Goal: Task Accomplishment & Management: Use online tool/utility

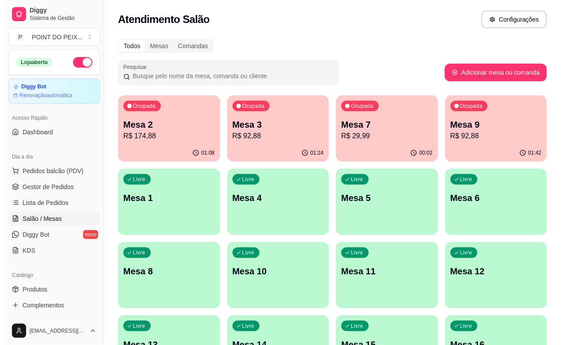
scroll to position [69, 0]
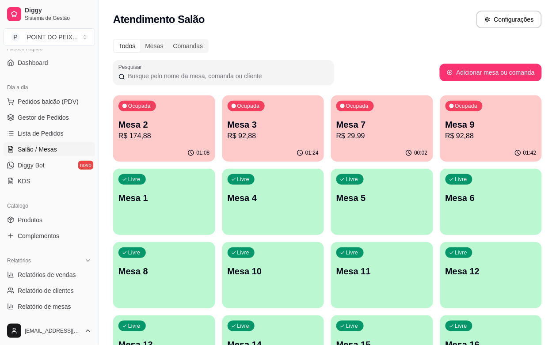
click at [331, 142] on div "Ocupada Mesa 7 R$ 29,99" at bounding box center [382, 119] width 102 height 49
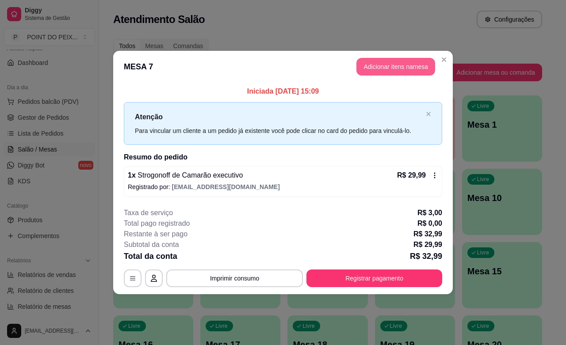
click at [416, 73] on button "Adicionar itens na mesa" at bounding box center [395, 67] width 79 height 18
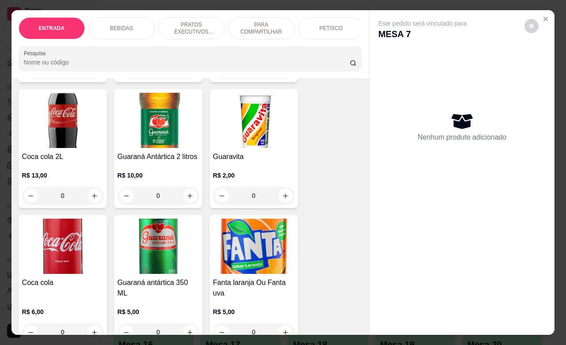
scroll to position [497, 0]
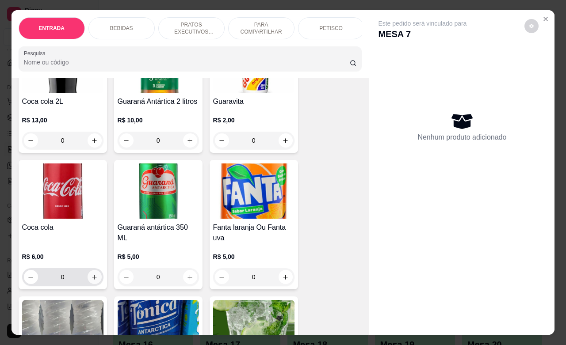
click at [88, 282] on button "increase-product-quantity" at bounding box center [95, 277] width 14 height 14
type input "1"
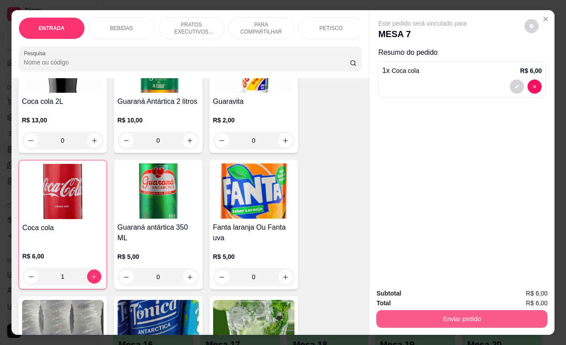
click at [474, 312] on button "Enviar pedido" at bounding box center [461, 319] width 171 height 18
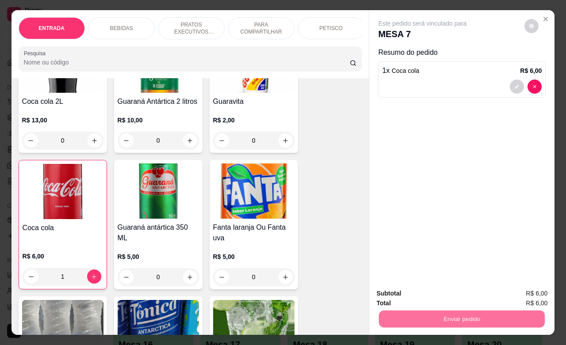
click at [461, 292] on button "Não registrar e enviar pedido" at bounding box center [431, 292] width 89 height 16
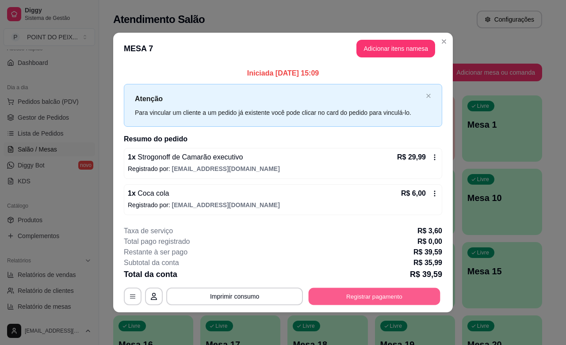
click at [412, 298] on button "Registrar pagamento" at bounding box center [375, 296] width 132 height 17
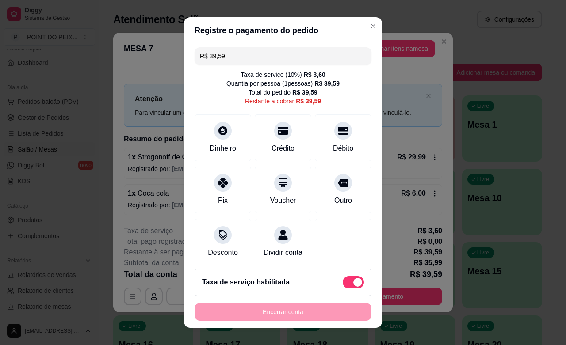
click at [353, 281] on span at bounding box center [357, 282] width 9 height 9
click at [342, 284] on input "checkbox" at bounding box center [345, 287] width 6 height 6
checkbox input "true"
type input "R$ 35,99"
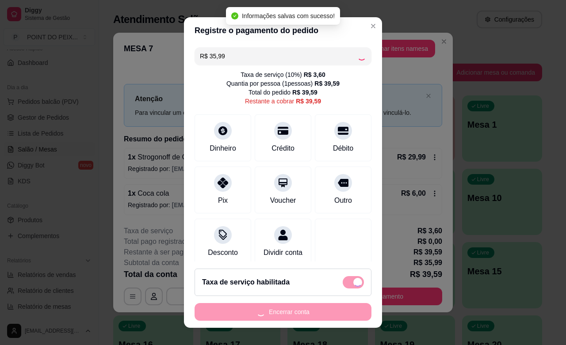
checkbox input "false"
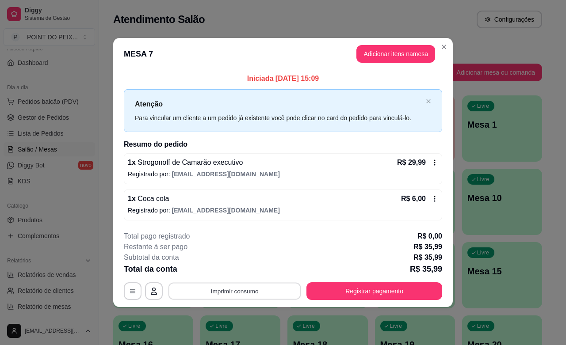
click at [271, 293] on button "Imprimir consumo" at bounding box center [234, 291] width 133 height 17
click at [239, 272] on button "IMPRESSORA" at bounding box center [237, 271] width 62 height 14
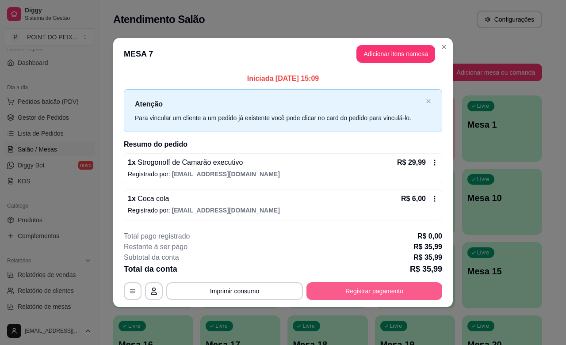
click at [371, 292] on button "Registrar pagamento" at bounding box center [374, 292] width 136 height 18
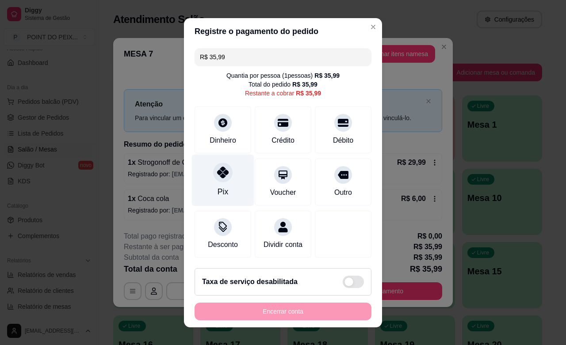
click at [217, 177] on icon at bounding box center [222, 172] width 11 height 11
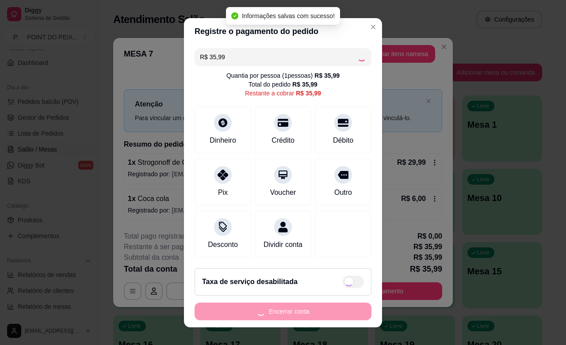
type input "R$ 0,00"
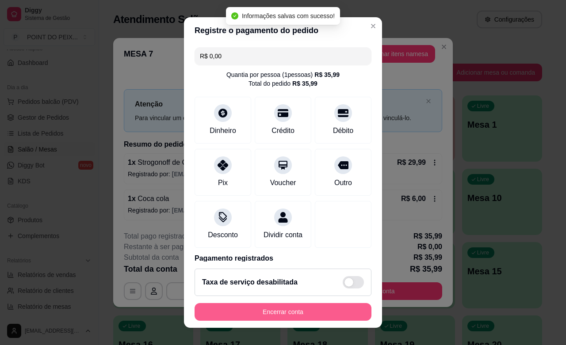
click at [309, 312] on button "Encerrar conta" at bounding box center [283, 312] width 177 height 18
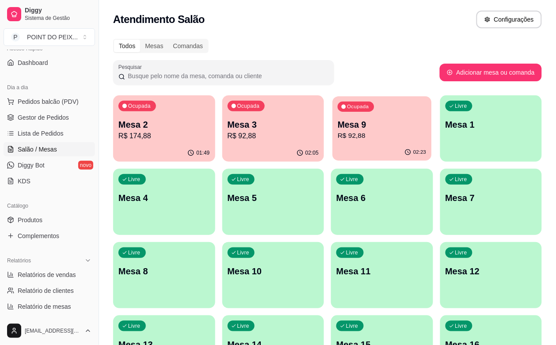
click at [335, 149] on div "02:23" at bounding box center [381, 152] width 99 height 17
click at [152, 151] on div "01:49" at bounding box center [164, 152] width 99 height 17
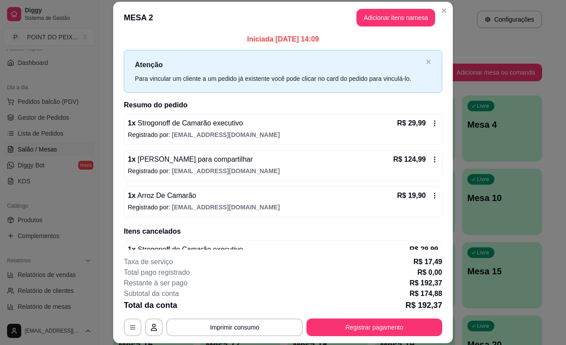
scroll to position [0, 0]
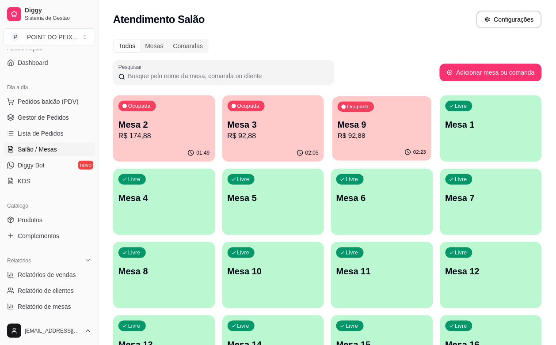
click at [332, 149] on div "02:23" at bounding box center [381, 152] width 99 height 17
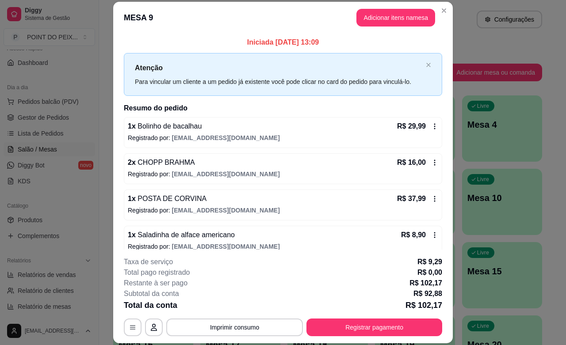
scroll to position [11, 0]
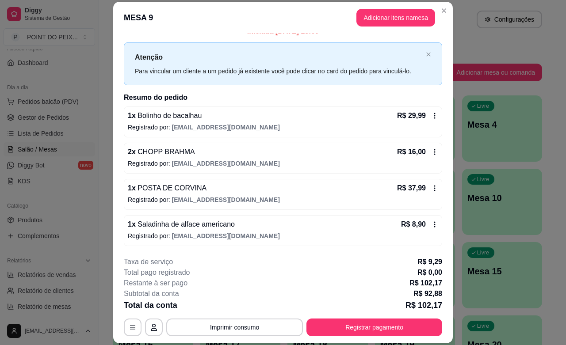
click at [431, 226] on icon at bounding box center [434, 224] width 7 height 7
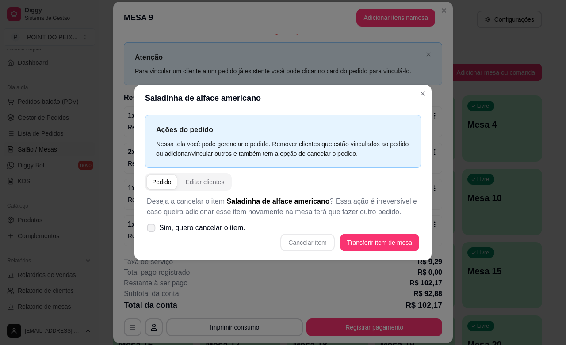
click at [152, 226] on icon at bounding box center [151, 227] width 7 height 5
click at [152, 229] on input "Sim, quero cancelar o item." at bounding box center [149, 232] width 6 height 6
checkbox input "true"
click at [320, 239] on button "Cancelar item" at bounding box center [307, 242] width 53 height 17
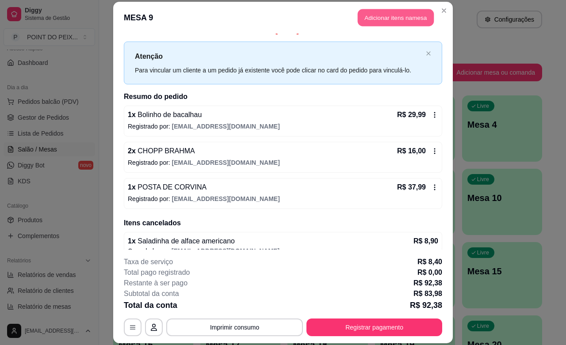
click at [388, 21] on button "Adicionar itens na mesa" at bounding box center [396, 17] width 76 height 17
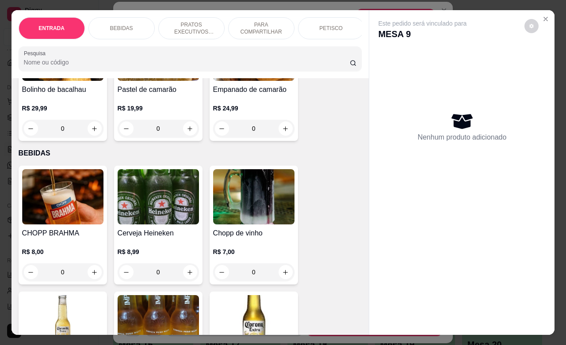
scroll to position [166, 0]
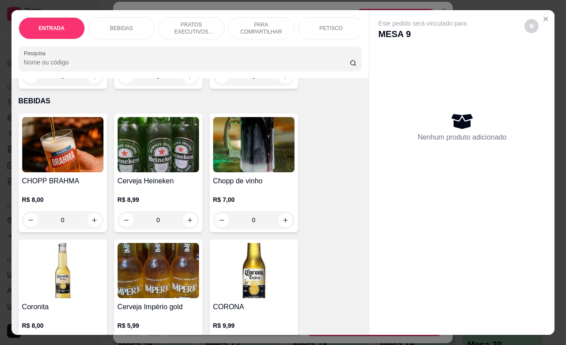
drag, startPoint x: 64, startPoint y: 230, endPoint x: 47, endPoint y: 232, distance: 16.9
click at [47, 229] on input "0" at bounding box center [63, 220] width 50 height 18
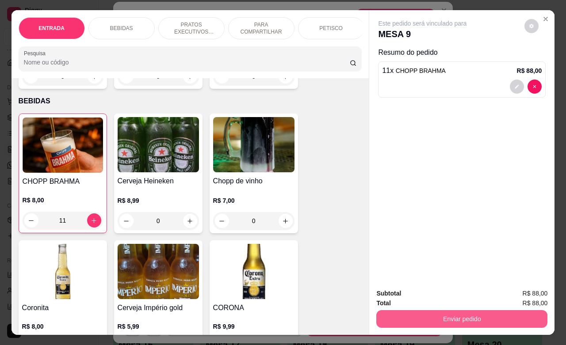
type input "11"
click at [452, 311] on button "Enviar pedido" at bounding box center [461, 319] width 171 height 18
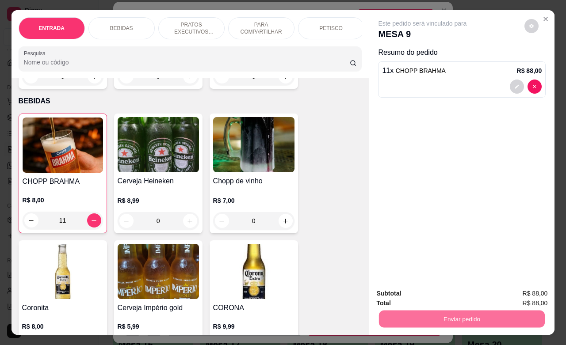
click at [456, 292] on button "Não registrar e enviar pedido" at bounding box center [431, 292] width 89 height 16
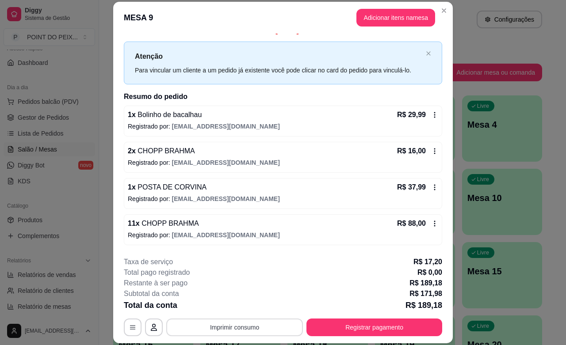
click at [253, 326] on button "Imprimir consumo" at bounding box center [234, 328] width 137 height 18
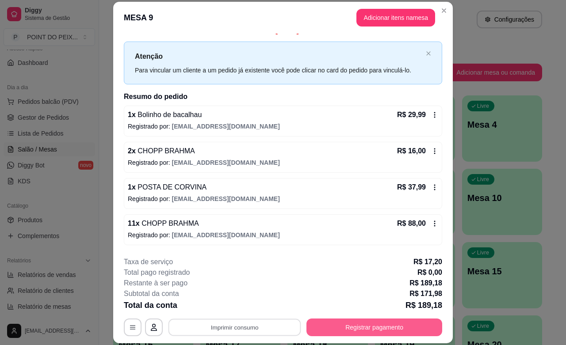
click at [367, 322] on button "Registrar pagamento" at bounding box center [374, 328] width 136 height 18
click at [344, 330] on button "Registrar pagamento" at bounding box center [374, 328] width 136 height 18
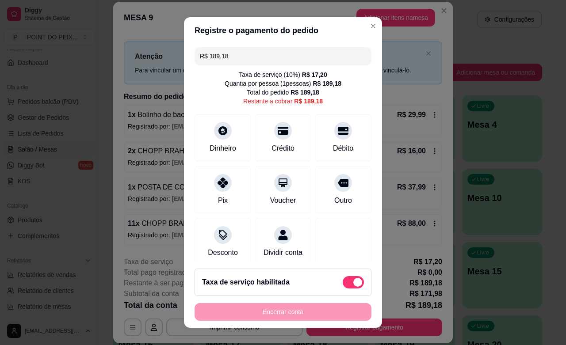
click at [343, 286] on span at bounding box center [353, 282] width 21 height 12
click at [342, 286] on input "checkbox" at bounding box center [345, 287] width 6 height 6
checkbox input "true"
type input "R$ 171,98"
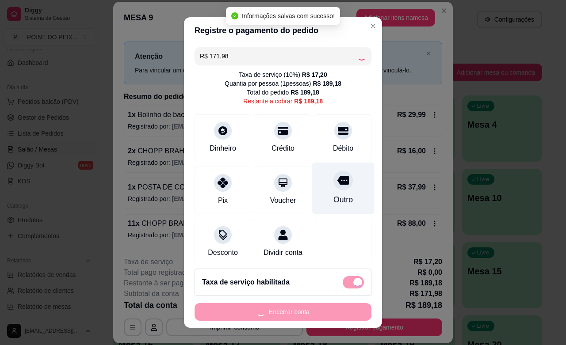
checkbox input "false"
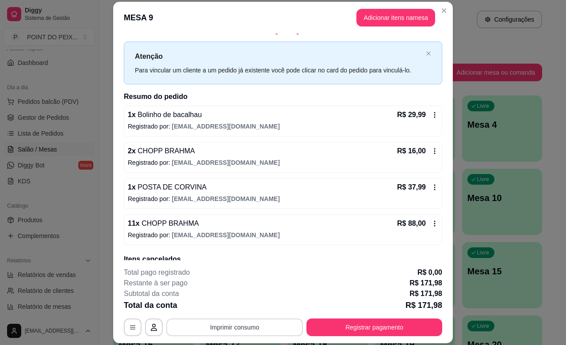
click at [219, 325] on button "Imprimir consumo" at bounding box center [234, 328] width 137 height 18
click at [225, 308] on button "IMPRESSORA" at bounding box center [233, 307] width 62 height 14
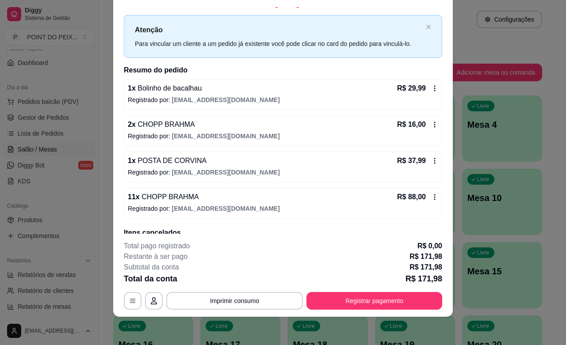
scroll to position [0, 0]
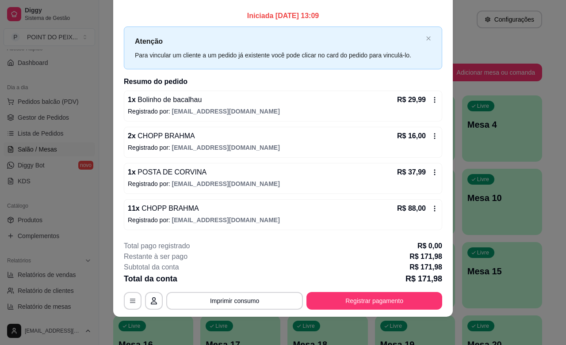
click at [431, 138] on icon at bounding box center [434, 136] width 7 height 7
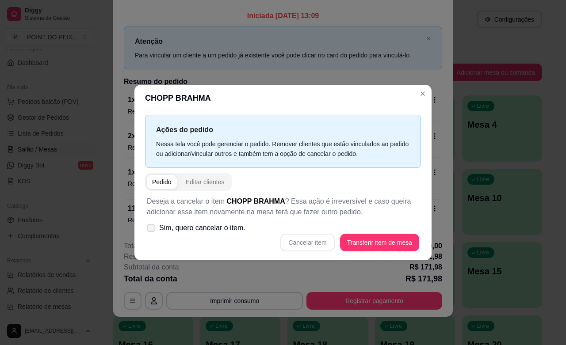
click at [150, 230] on icon at bounding box center [151, 227] width 7 height 5
click at [150, 230] on input "Sim, quero cancelar o item." at bounding box center [149, 232] width 6 height 6
checkbox input "true"
click at [317, 241] on button "Cancelar item" at bounding box center [307, 243] width 54 height 18
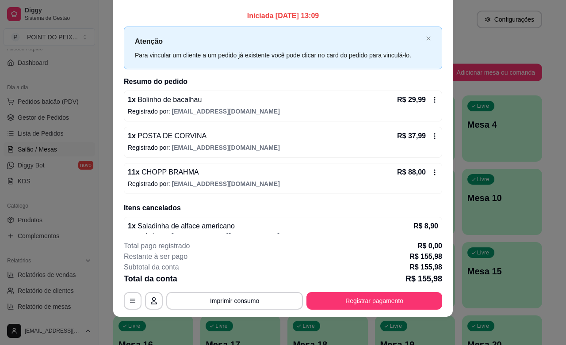
click at [417, 41] on div "Atenção Para vincular um cliente a um pedido já existente você pode clicar no c…" at bounding box center [283, 48] width 318 height 43
click at [426, 38] on icon "close" at bounding box center [428, 38] width 4 height 4
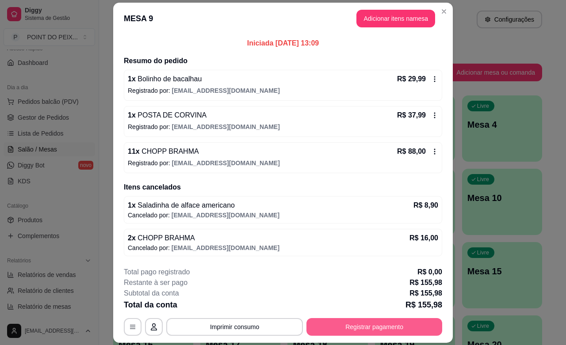
click at [362, 329] on button "Registrar pagamento" at bounding box center [374, 327] width 136 height 18
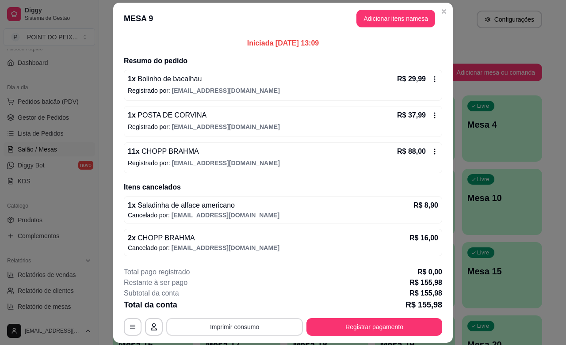
click at [244, 327] on button "Imprimir consumo" at bounding box center [234, 327] width 137 height 18
click at [242, 310] on button "IMPRESSORA" at bounding box center [233, 307] width 64 height 14
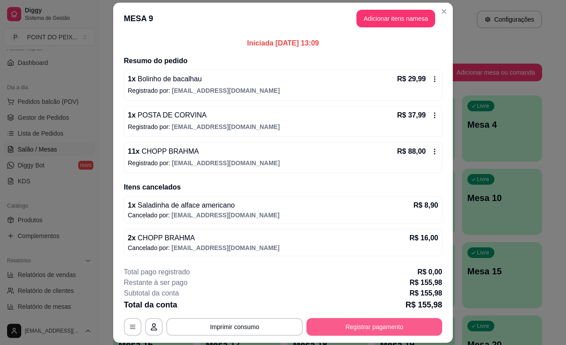
click at [359, 330] on button "Registrar pagamento" at bounding box center [374, 327] width 136 height 18
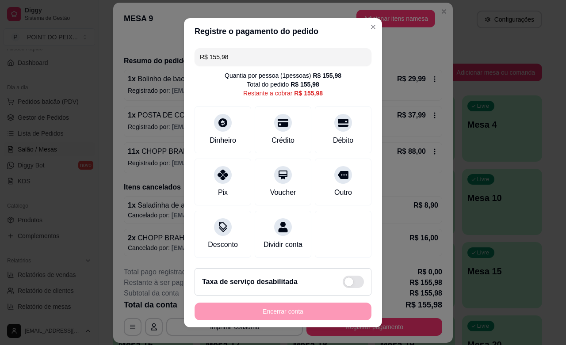
drag, startPoint x: 224, startPoint y: 53, endPoint x: 193, endPoint y: 62, distance: 32.2
click at [195, 62] on div "R$ 155,98" at bounding box center [283, 57] width 177 height 18
click at [213, 127] on div at bounding box center [222, 120] width 19 height 19
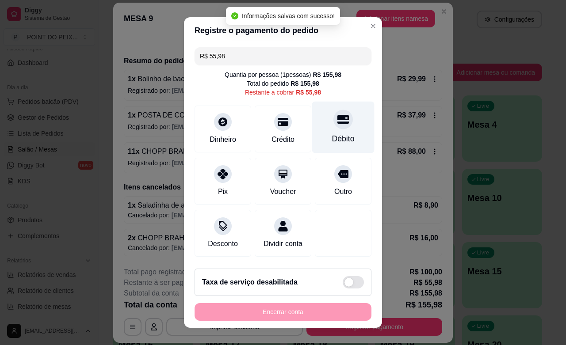
click at [323, 129] on div "Débito" at bounding box center [343, 128] width 62 height 52
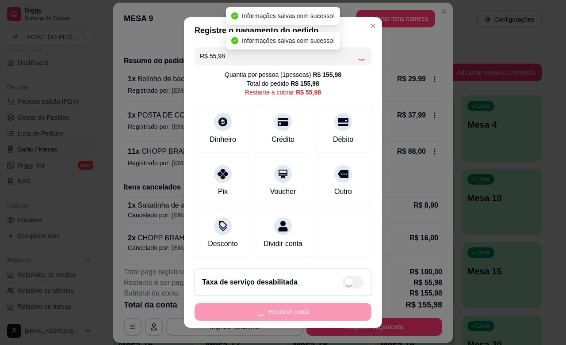
type input "R$ 0,00"
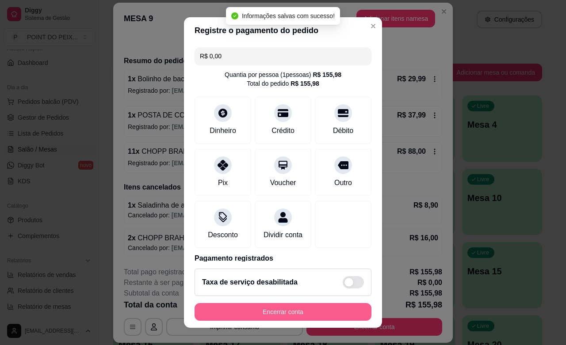
click at [309, 308] on button "Encerrar conta" at bounding box center [283, 312] width 177 height 18
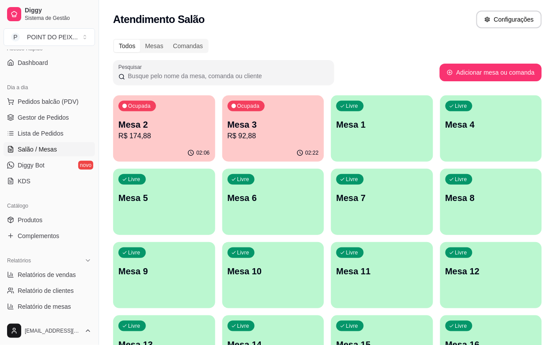
click at [210, 192] on p "Mesa 5" at bounding box center [164, 198] width 92 height 12
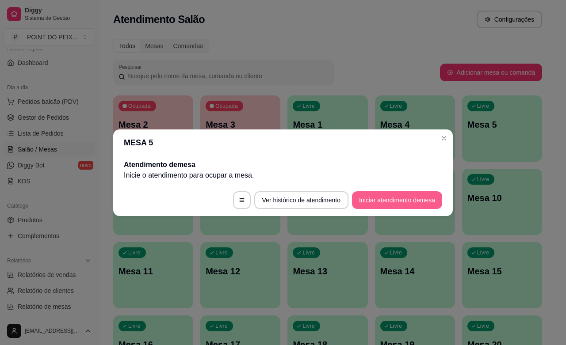
click at [399, 200] on button "Iniciar atendimento de mesa" at bounding box center [397, 200] width 90 height 18
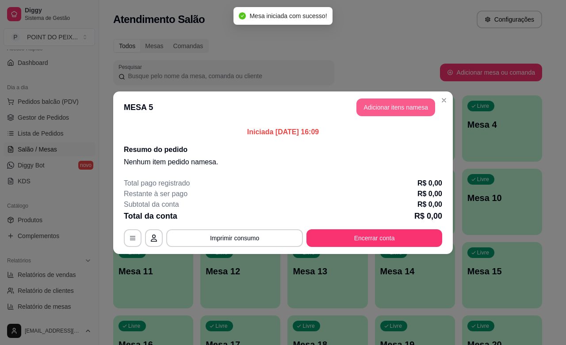
click at [410, 113] on button "Adicionar itens na mesa" at bounding box center [395, 108] width 79 height 18
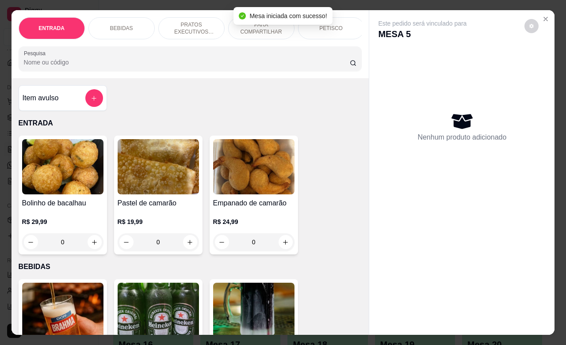
scroll to position [111, 0]
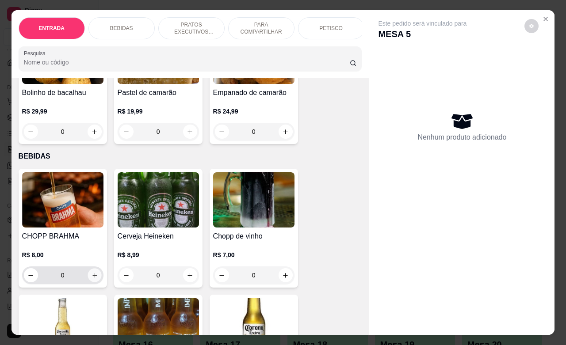
click at [91, 279] on icon "increase-product-quantity" at bounding box center [94, 275] width 7 height 7
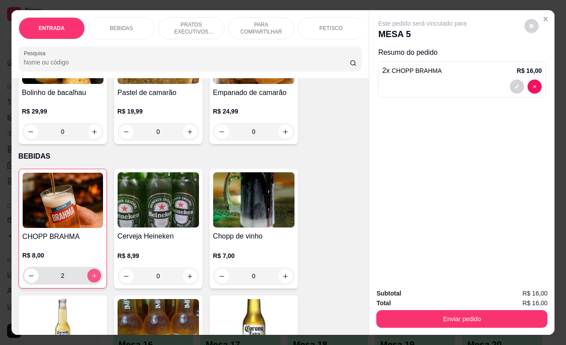
click at [91, 279] on icon "increase-product-quantity" at bounding box center [94, 276] width 7 height 7
type input "4"
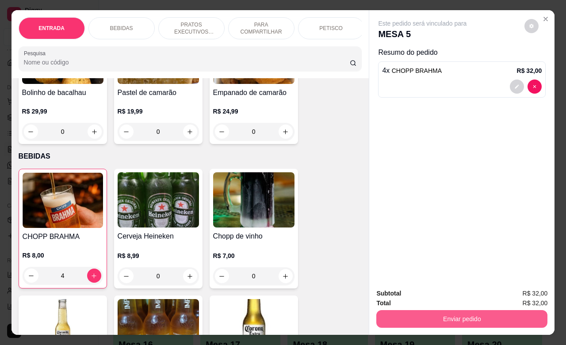
click at [484, 315] on button "Enviar pedido" at bounding box center [461, 319] width 171 height 18
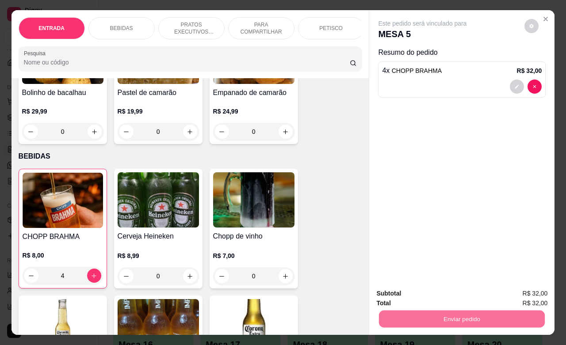
click at [463, 291] on button "Não registrar e enviar pedido" at bounding box center [432, 292] width 92 height 17
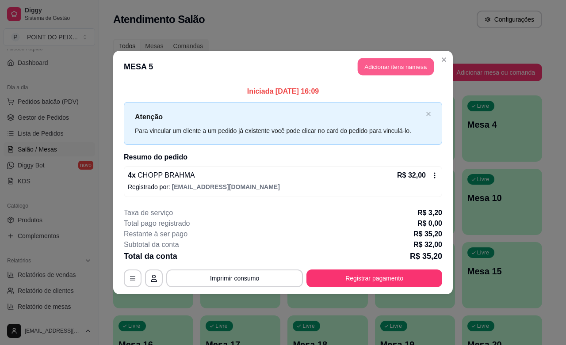
click at [416, 61] on button "Adicionar itens na mesa" at bounding box center [396, 66] width 76 height 17
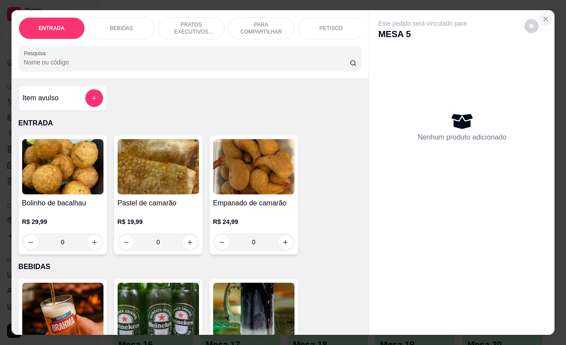
click at [544, 17] on icon "Close" at bounding box center [546, 19] width 4 height 4
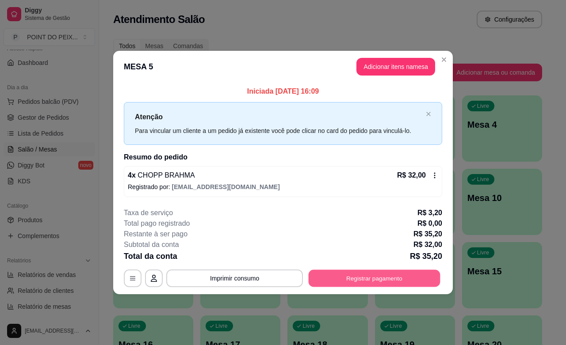
click at [409, 281] on button "Registrar pagamento" at bounding box center [375, 278] width 132 height 17
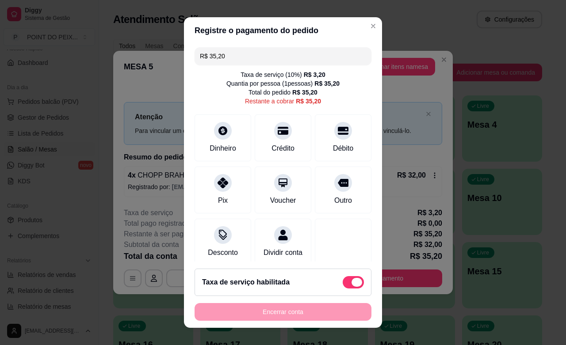
click at [351, 283] on span at bounding box center [356, 282] width 11 height 9
click at [342, 284] on input "checkbox" at bounding box center [345, 287] width 6 height 6
checkbox input "true"
type input "R$ 32,00"
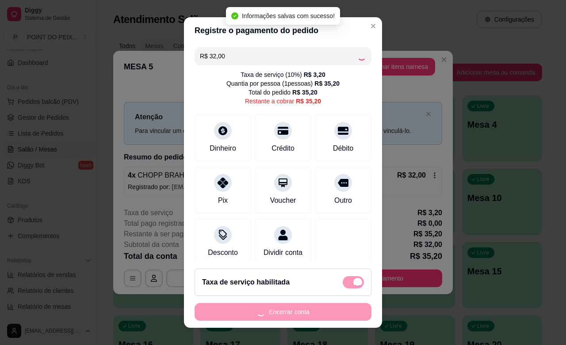
checkbox input "false"
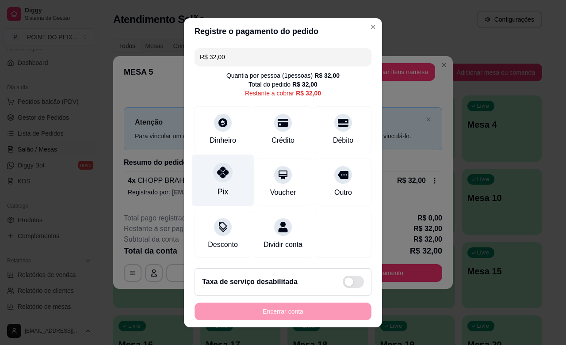
click at [217, 177] on icon at bounding box center [222, 172] width 11 height 11
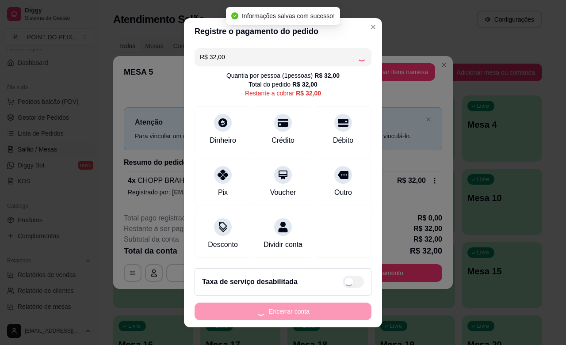
type input "R$ 0,00"
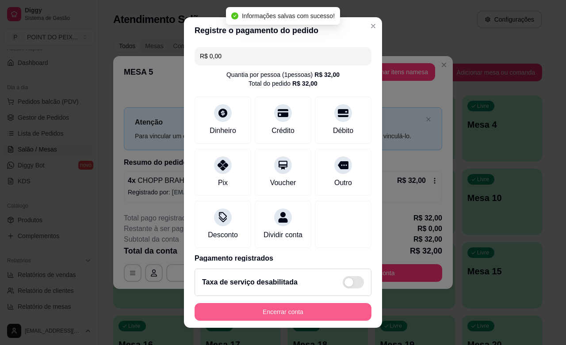
click at [317, 310] on button "Encerrar conta" at bounding box center [283, 312] width 177 height 18
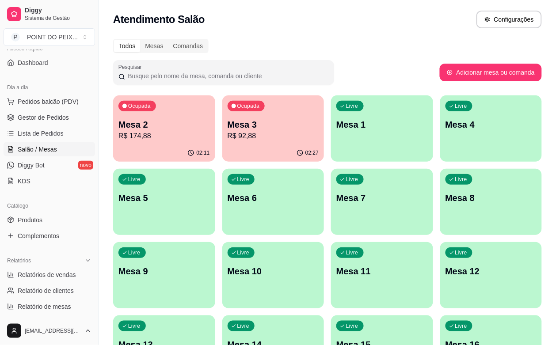
click at [215, 169] on div "Livre Mesa 5" at bounding box center [164, 197] width 102 height 56
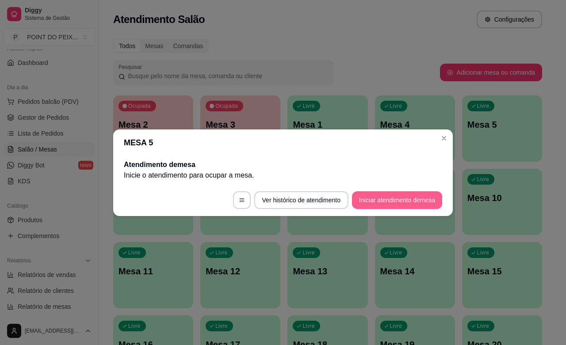
click at [374, 202] on button "Iniciar atendimento de mesa" at bounding box center [397, 200] width 90 height 18
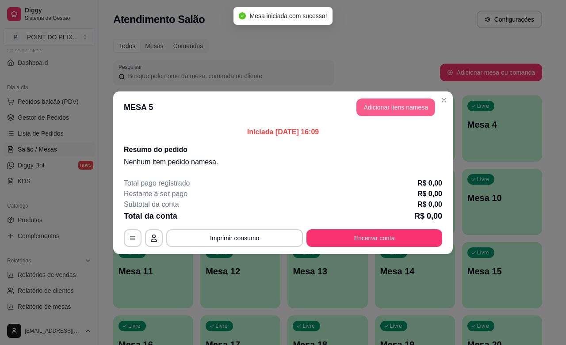
click at [397, 108] on button "Adicionar itens na mesa" at bounding box center [395, 108] width 79 height 18
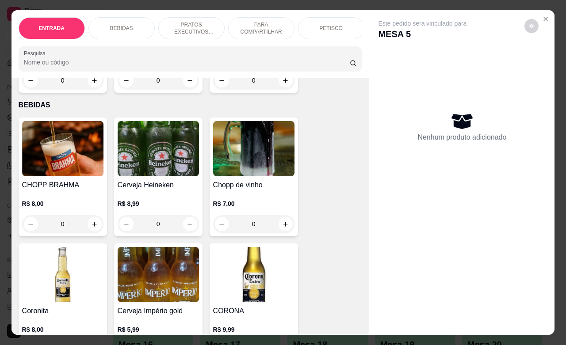
scroll to position [221, 0]
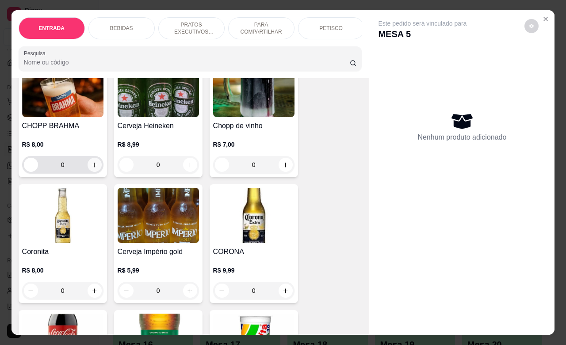
click at [92, 168] on icon "increase-product-quantity" at bounding box center [94, 165] width 7 height 7
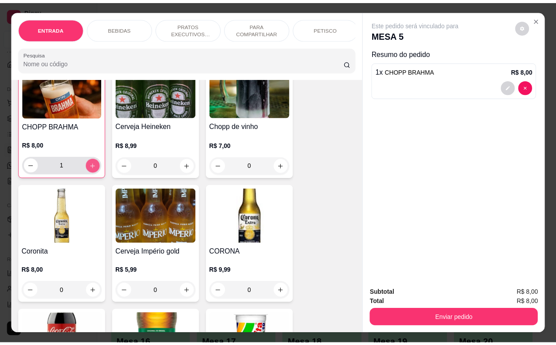
scroll to position [221, 0]
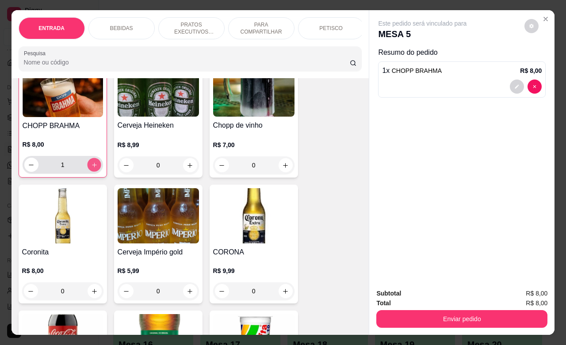
click at [92, 168] on icon "increase-product-quantity" at bounding box center [94, 165] width 7 height 7
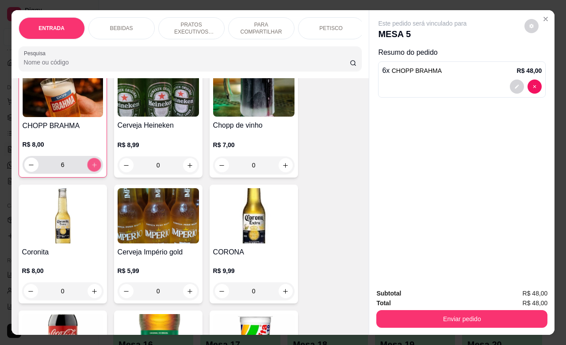
click at [92, 168] on icon "increase-product-quantity" at bounding box center [94, 165] width 7 height 7
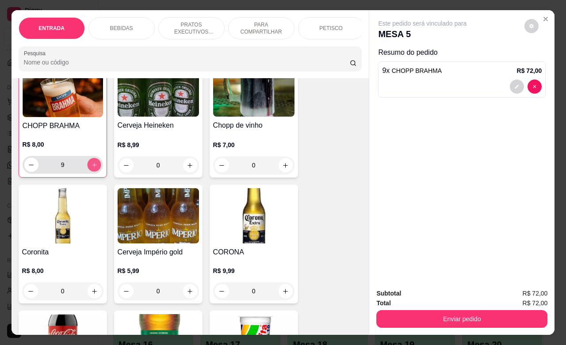
click at [92, 168] on icon "increase-product-quantity" at bounding box center [94, 165] width 7 height 7
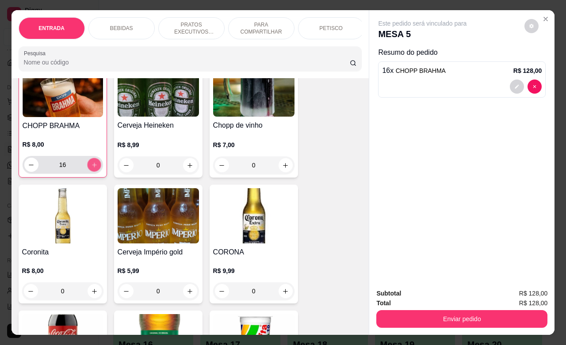
click at [92, 168] on icon "increase-product-quantity" at bounding box center [94, 165] width 7 height 7
type input "20"
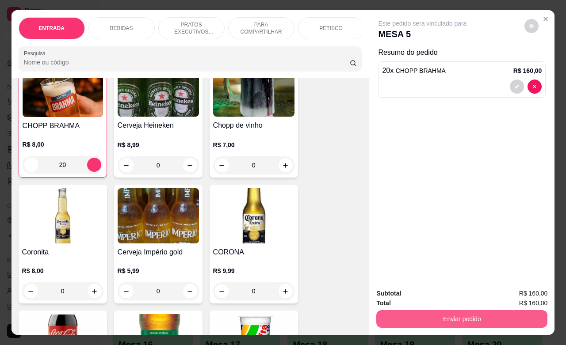
click at [470, 317] on button "Enviar pedido" at bounding box center [461, 319] width 171 height 18
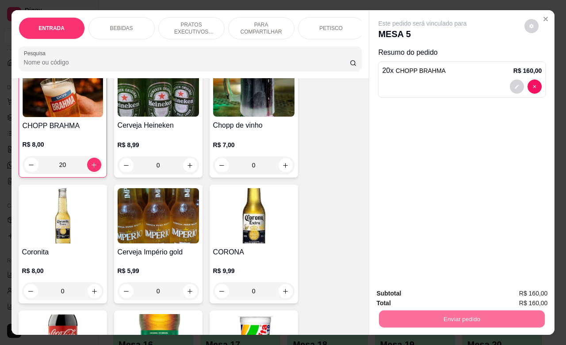
click at [496, 289] on button "Sim, quero registrar" at bounding box center [515, 292] width 66 height 17
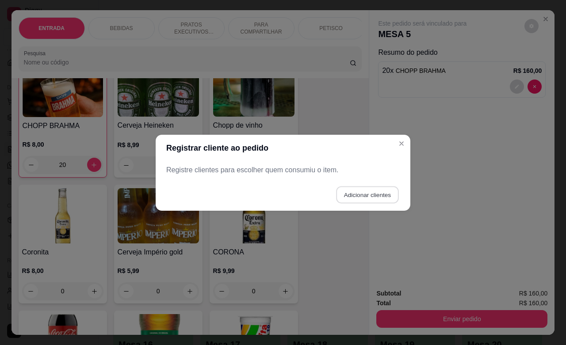
click at [386, 198] on button "Adicionar clientes" at bounding box center [367, 194] width 62 height 17
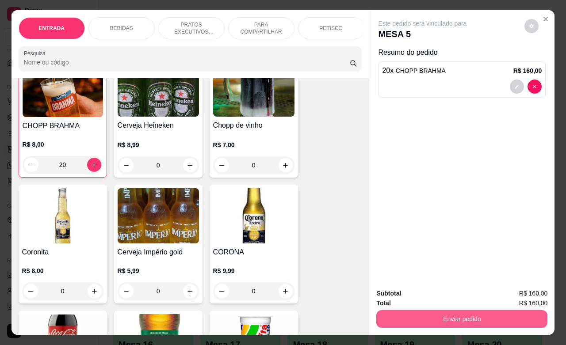
click at [454, 313] on button "Enviar pedido" at bounding box center [461, 319] width 171 height 18
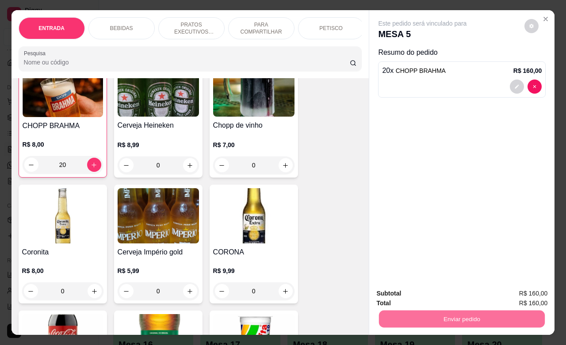
click at [427, 288] on button "Não registrar e enviar pedido" at bounding box center [432, 292] width 92 height 17
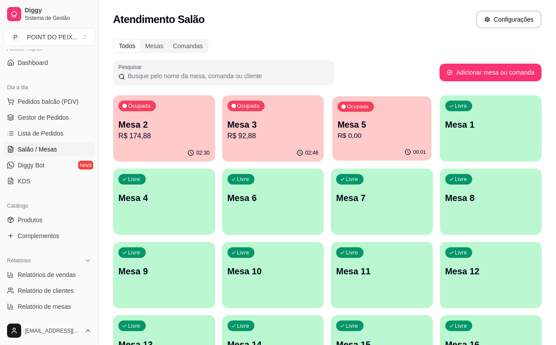
click at [332, 145] on div "00:01" at bounding box center [381, 152] width 99 height 17
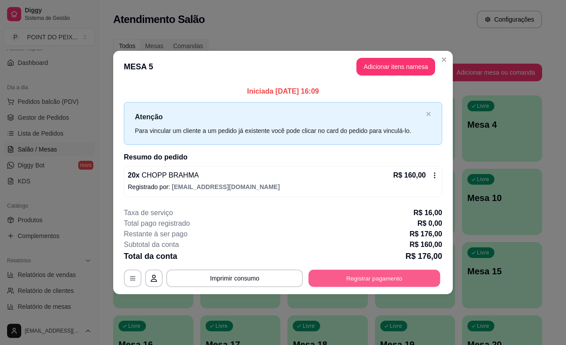
click at [407, 279] on button "Registrar pagamento" at bounding box center [375, 278] width 132 height 17
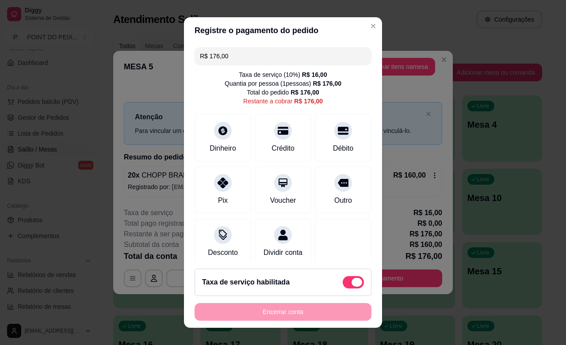
click at [343, 283] on span at bounding box center [353, 282] width 21 height 12
click at [342, 284] on input "checkbox" at bounding box center [345, 287] width 6 height 6
checkbox input "true"
type input "R$ 160,00"
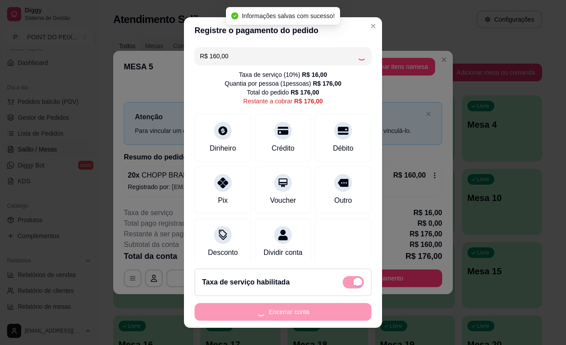
checkbox input "false"
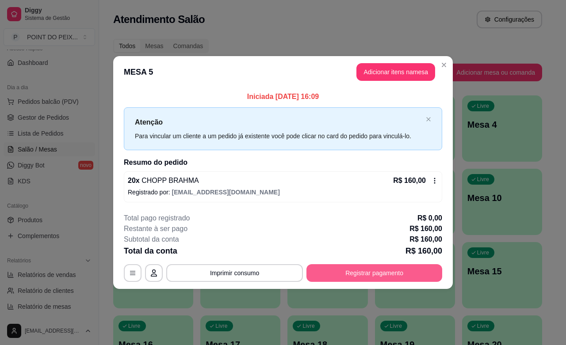
click at [344, 274] on button "Registrar pagamento" at bounding box center [374, 273] width 136 height 18
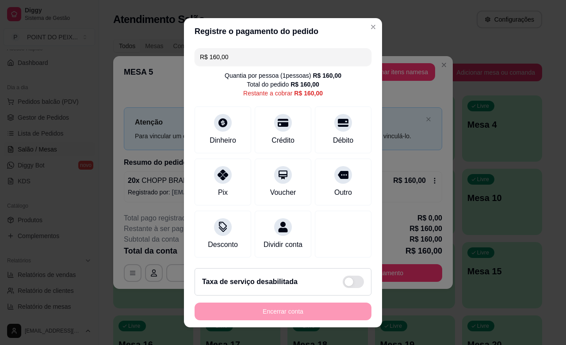
drag, startPoint x: 222, startPoint y: 60, endPoint x: 179, endPoint y: 63, distance: 42.6
click at [189, 62] on div "R$ 160,00 Quantia por pessoa ( 1 pessoas) R$ 160,00 Total do pedido R$ 160,00 R…" at bounding box center [283, 153] width 198 height 217
click at [215, 186] on div "Pix" at bounding box center [223, 180] width 62 height 52
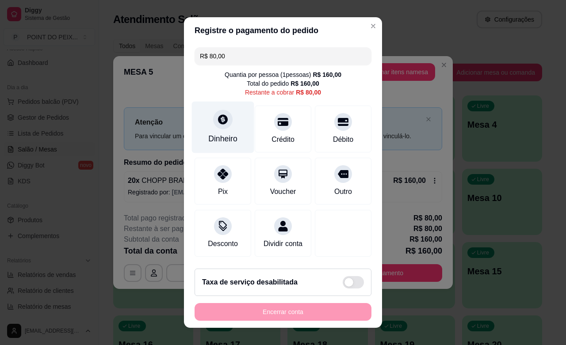
click at [218, 136] on div "Dinheiro" at bounding box center [222, 138] width 29 height 11
type input "R$ 0,00"
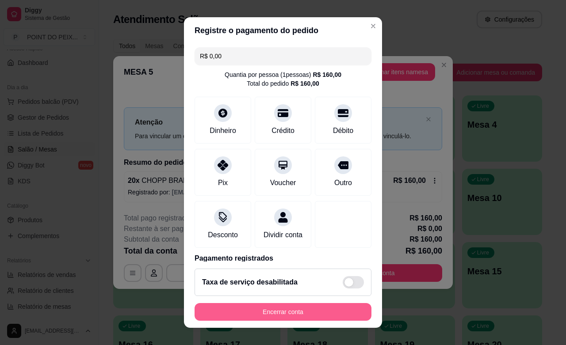
click at [308, 310] on button "Encerrar conta" at bounding box center [283, 312] width 177 height 18
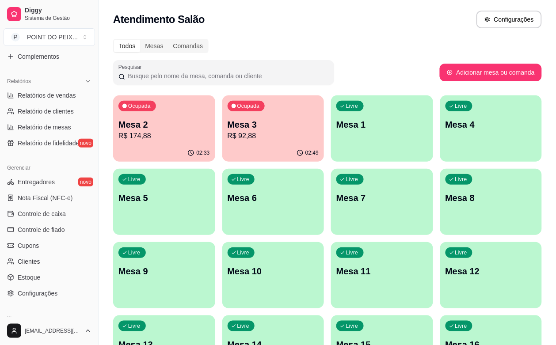
scroll to position [290, 0]
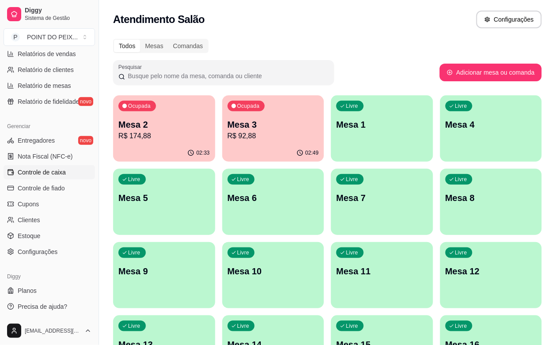
click at [57, 174] on span "Controle de caixa" at bounding box center [42, 172] width 48 height 9
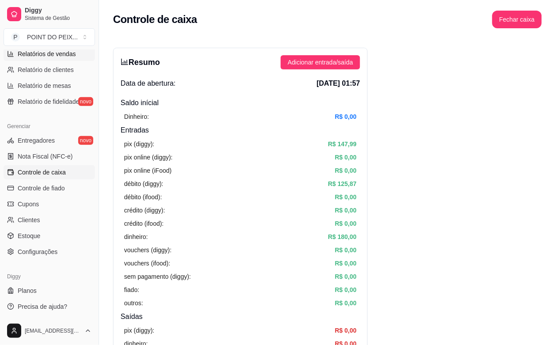
click at [60, 58] on span "Relatórios de vendas" at bounding box center [47, 54] width 58 height 9
select select "ALL"
select select "0"
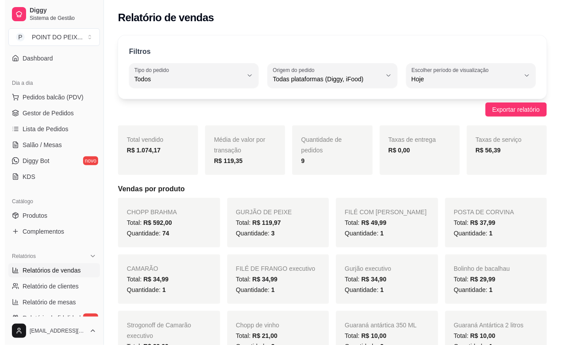
scroll to position [69, 0]
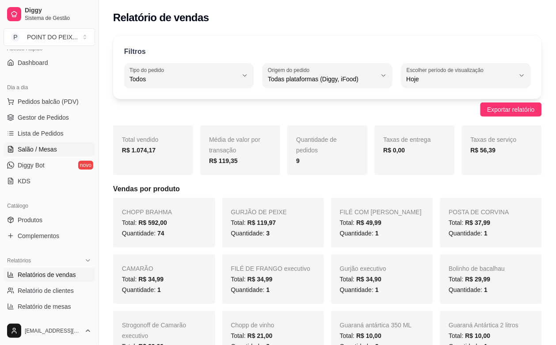
click at [38, 147] on span "Salão / Mesas" at bounding box center [37, 149] width 39 height 9
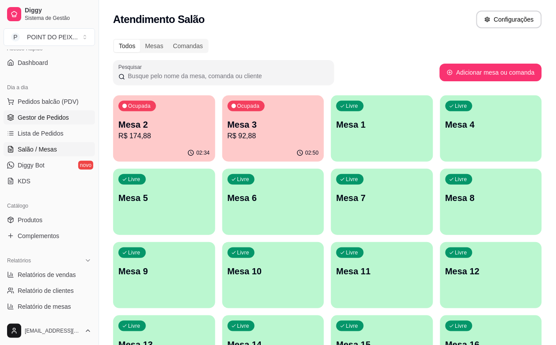
click at [57, 119] on span "Gestor de Pedidos" at bounding box center [43, 117] width 51 height 9
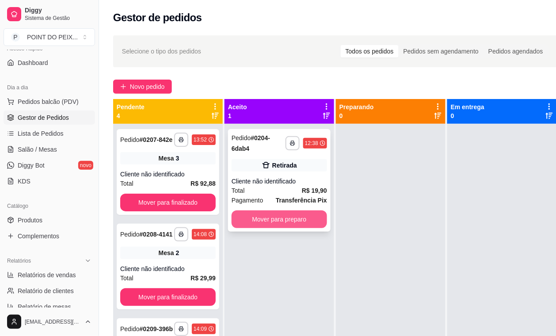
click at [280, 224] on button "Mover para preparo" at bounding box center [279, 219] width 95 height 18
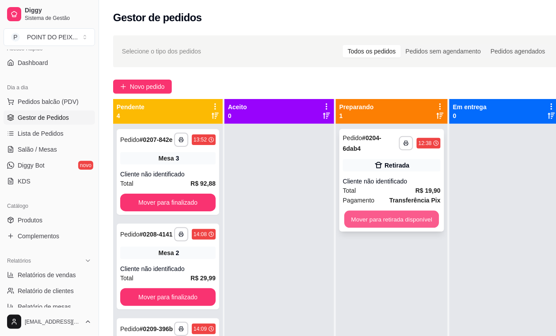
click at [384, 221] on button "Mover para retirada disponível" at bounding box center [391, 219] width 95 height 17
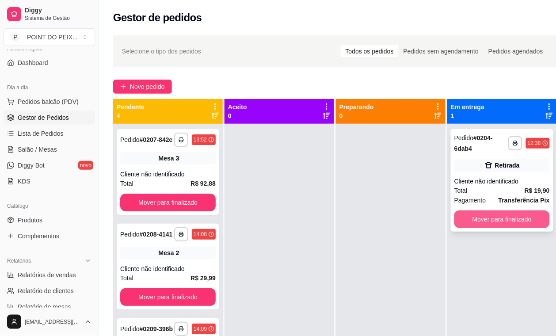
click at [488, 216] on button "Mover para finalizado" at bounding box center [501, 219] width 95 height 18
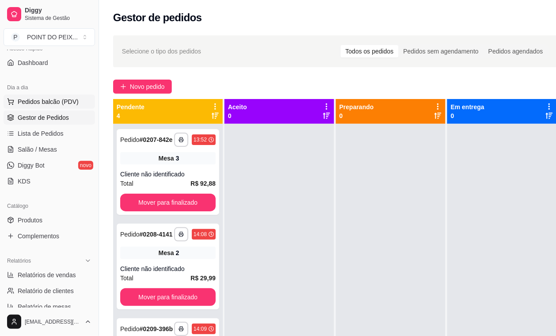
click at [46, 103] on span "Pedidos balcão (PDV)" at bounding box center [48, 101] width 61 height 9
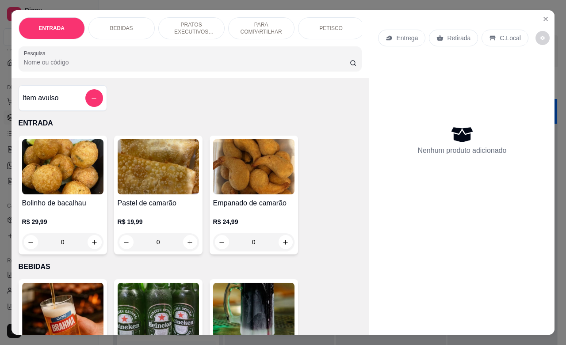
click at [404, 42] on div "Entrega" at bounding box center [401, 38] width 47 height 17
click at [403, 34] on p "Entrega" at bounding box center [407, 38] width 22 height 9
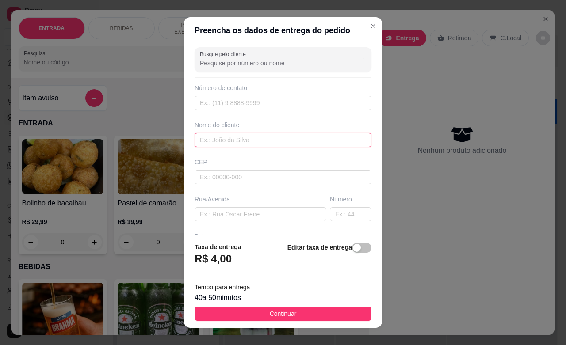
click at [230, 142] on input "text" at bounding box center [283, 140] width 177 height 14
type input "coruja"
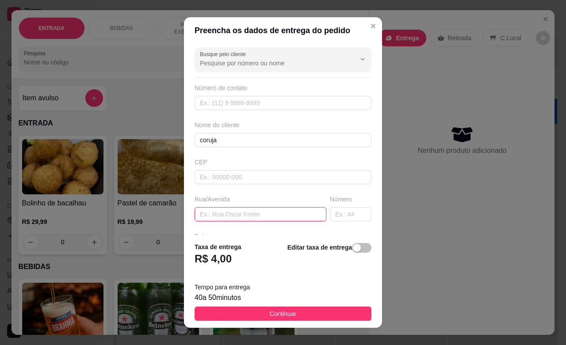
click at [248, 217] on input "text" at bounding box center [261, 214] width 132 height 14
click at [248, 217] on input "da" at bounding box center [261, 214] width 132 height 14
click at [248, 217] on input "da pen" at bounding box center [261, 214] width 132 height 14
type input "da penha"
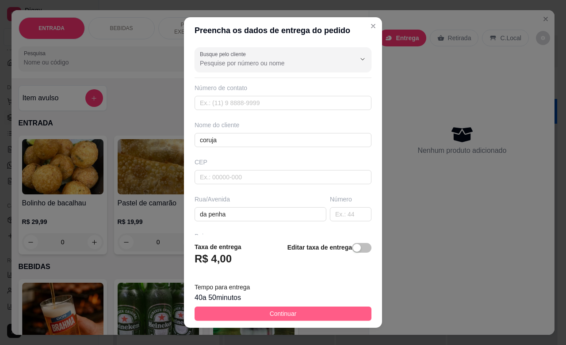
click at [272, 308] on button "Continuar" at bounding box center [283, 314] width 177 height 14
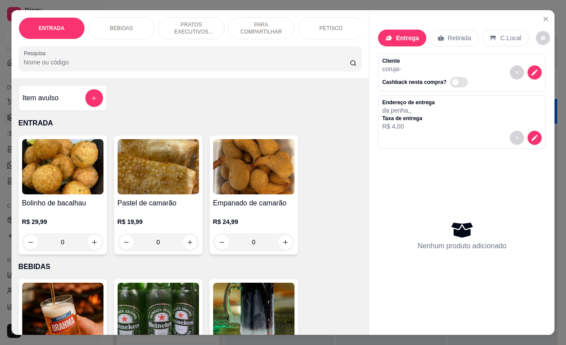
click at [319, 25] on p "PETISCO" at bounding box center [330, 28] width 23 height 7
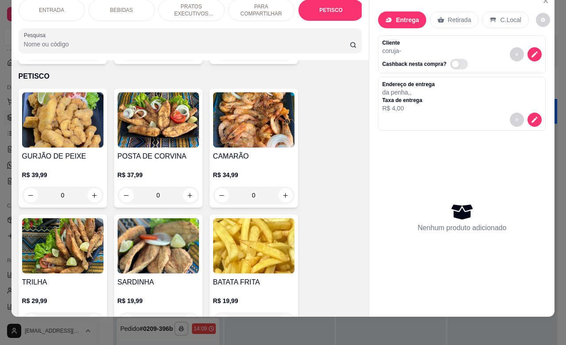
scroll to position [2048, 0]
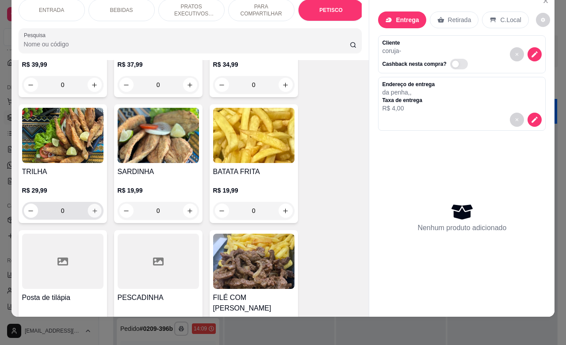
click at [91, 208] on icon "increase-product-quantity" at bounding box center [94, 211] width 7 height 7
type input "1"
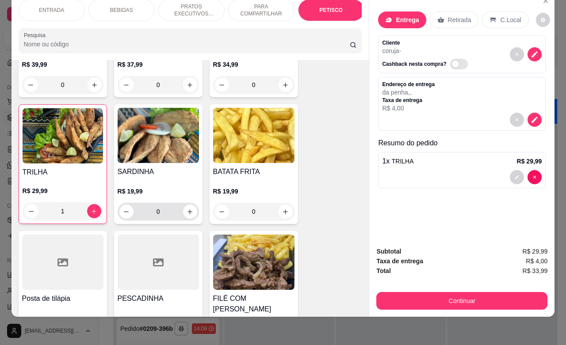
scroll to position [1993, 0]
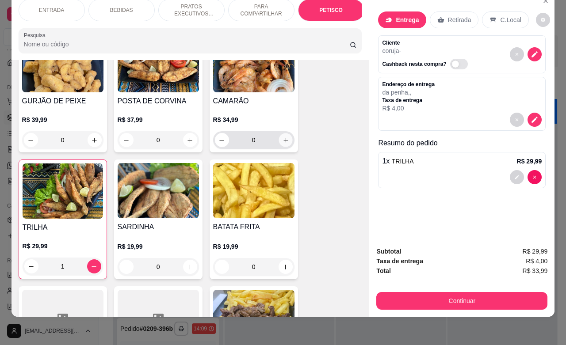
click at [283, 138] on icon "increase-product-quantity" at bounding box center [285, 140] width 4 height 4
type input "1"
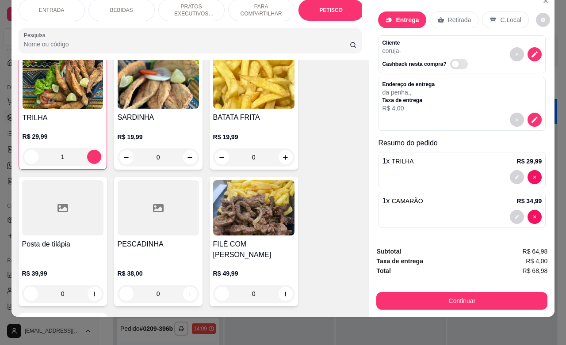
scroll to position [0, 22]
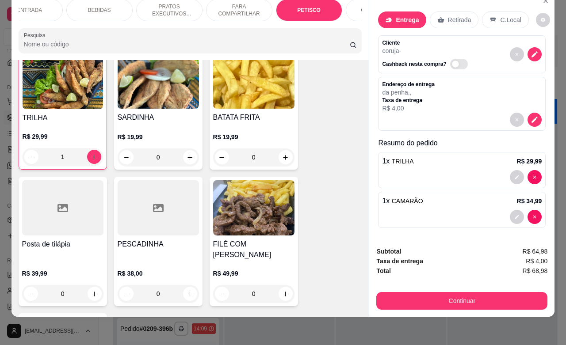
click at [351, 5] on div "GUARNIÇÕES" at bounding box center [379, 10] width 66 height 22
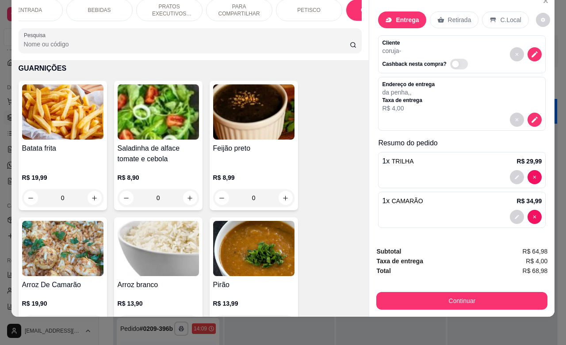
scroll to position [2494, 0]
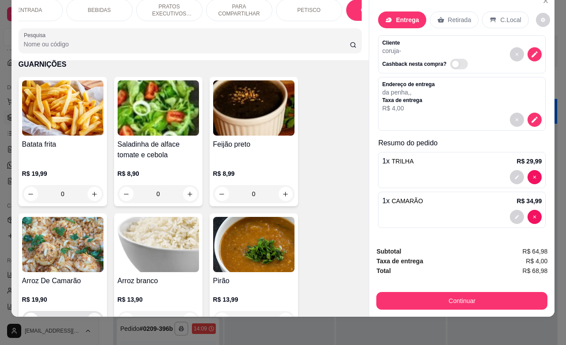
click at [91, 317] on icon "increase-product-quantity" at bounding box center [94, 320] width 7 height 7
type input "1"
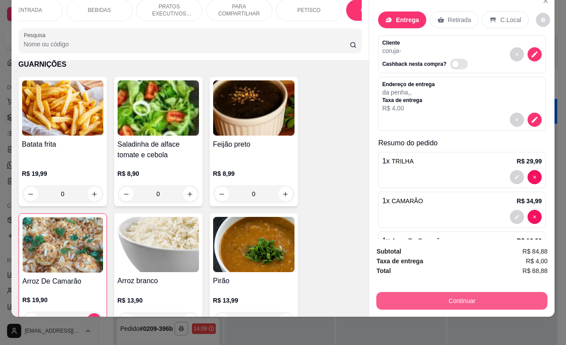
click at [416, 292] on button "Continuar" at bounding box center [461, 301] width 171 height 18
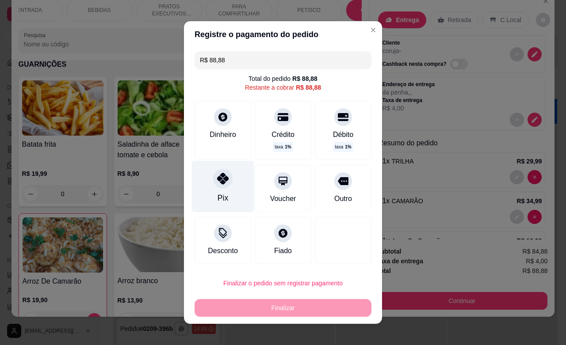
click at [215, 189] on div "Pix" at bounding box center [223, 187] width 62 height 52
type input "R$ 0,00"
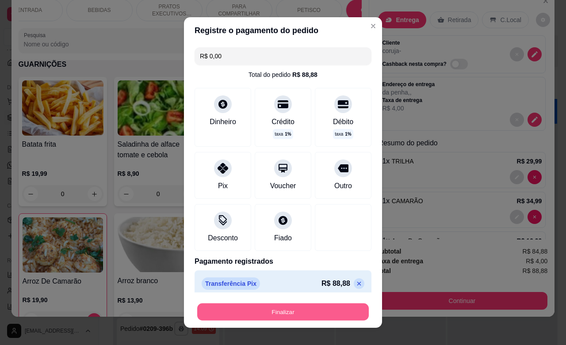
click at [324, 309] on button "Finalizar" at bounding box center [283, 312] width 172 height 17
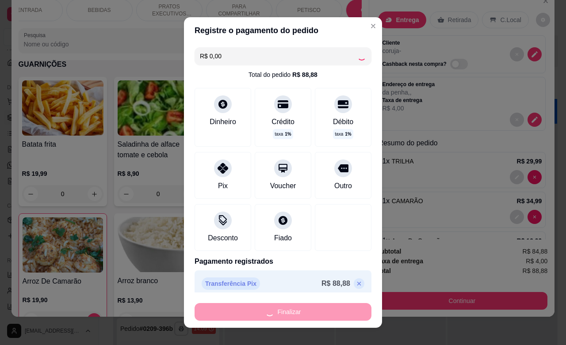
type input "0"
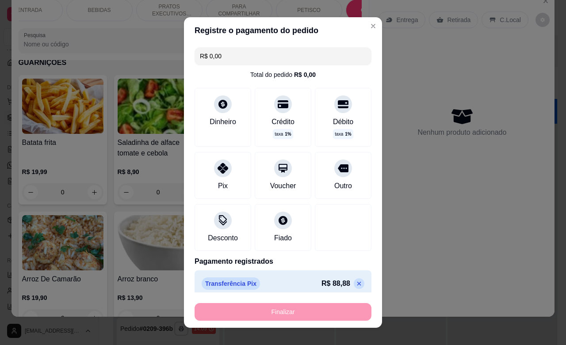
type input "-R$ 88,88"
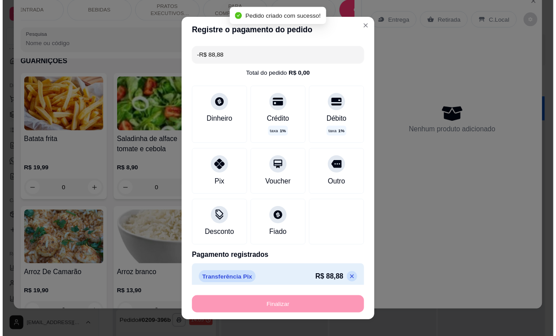
scroll to position [2492, 0]
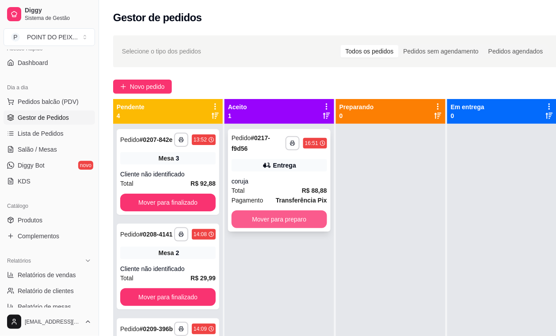
click at [280, 216] on button "Mover para preparo" at bounding box center [279, 219] width 95 height 18
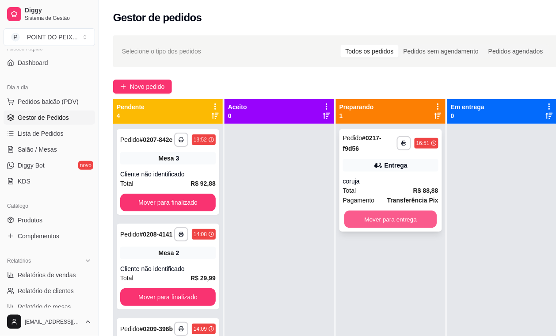
click at [377, 213] on button "Mover para entrega" at bounding box center [390, 219] width 93 height 17
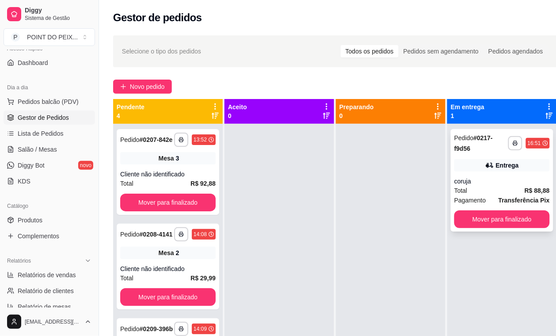
click at [496, 190] on div "Total R$ 88,88" at bounding box center [501, 191] width 95 height 10
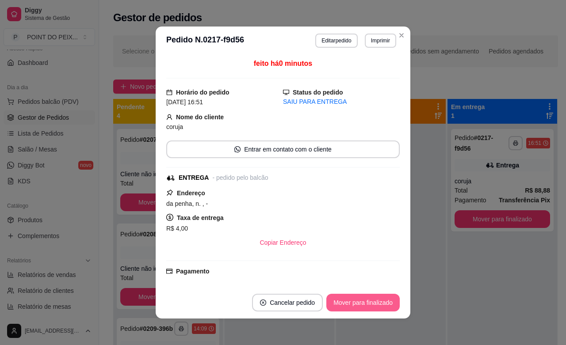
click at [362, 305] on button "Mover para finalizado" at bounding box center [362, 303] width 73 height 18
